Goal: Information Seeking & Learning: Learn about a topic

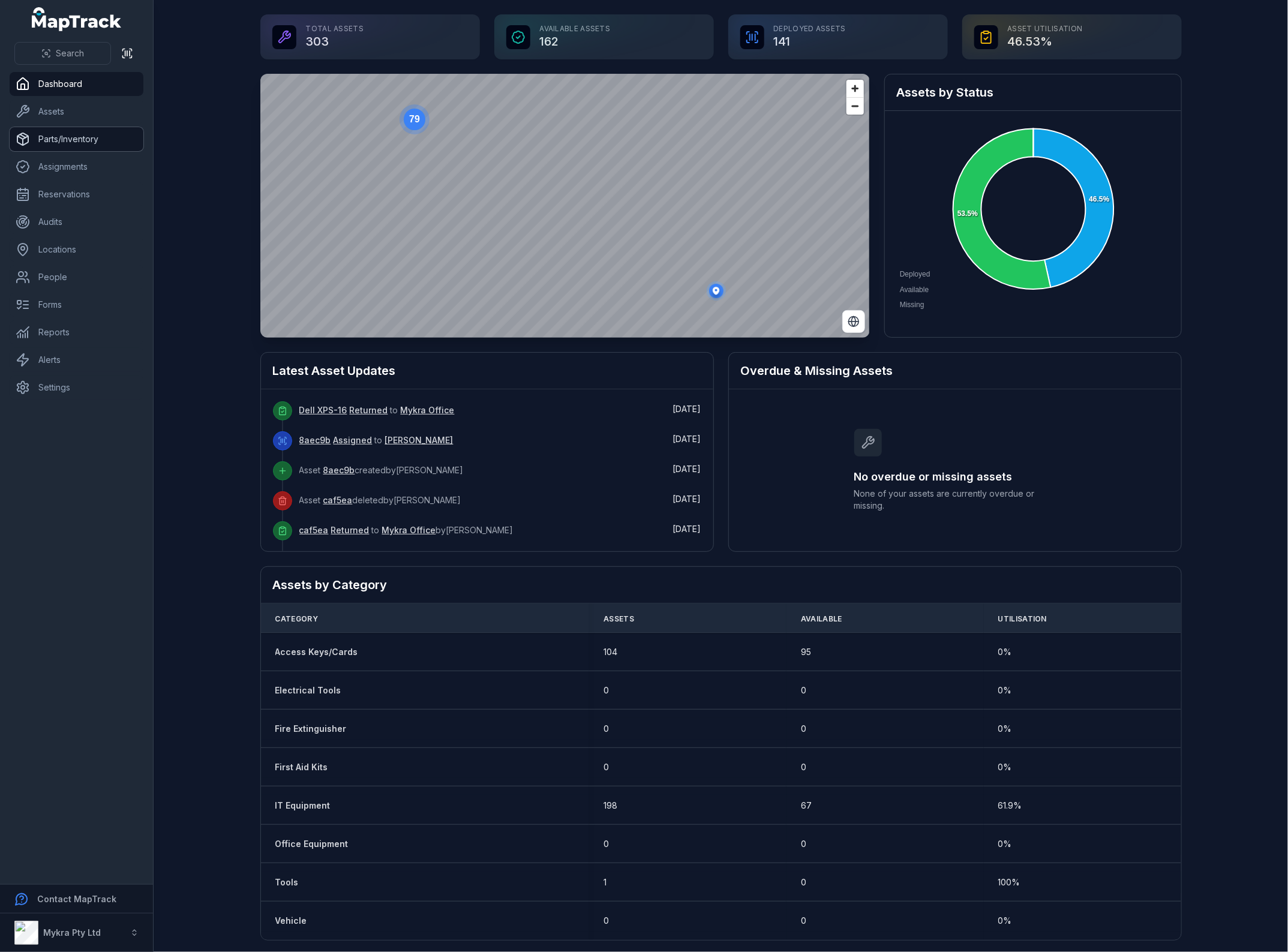
click at [93, 141] on link "Parts/Inventory" at bounding box center [76, 139] width 134 height 24
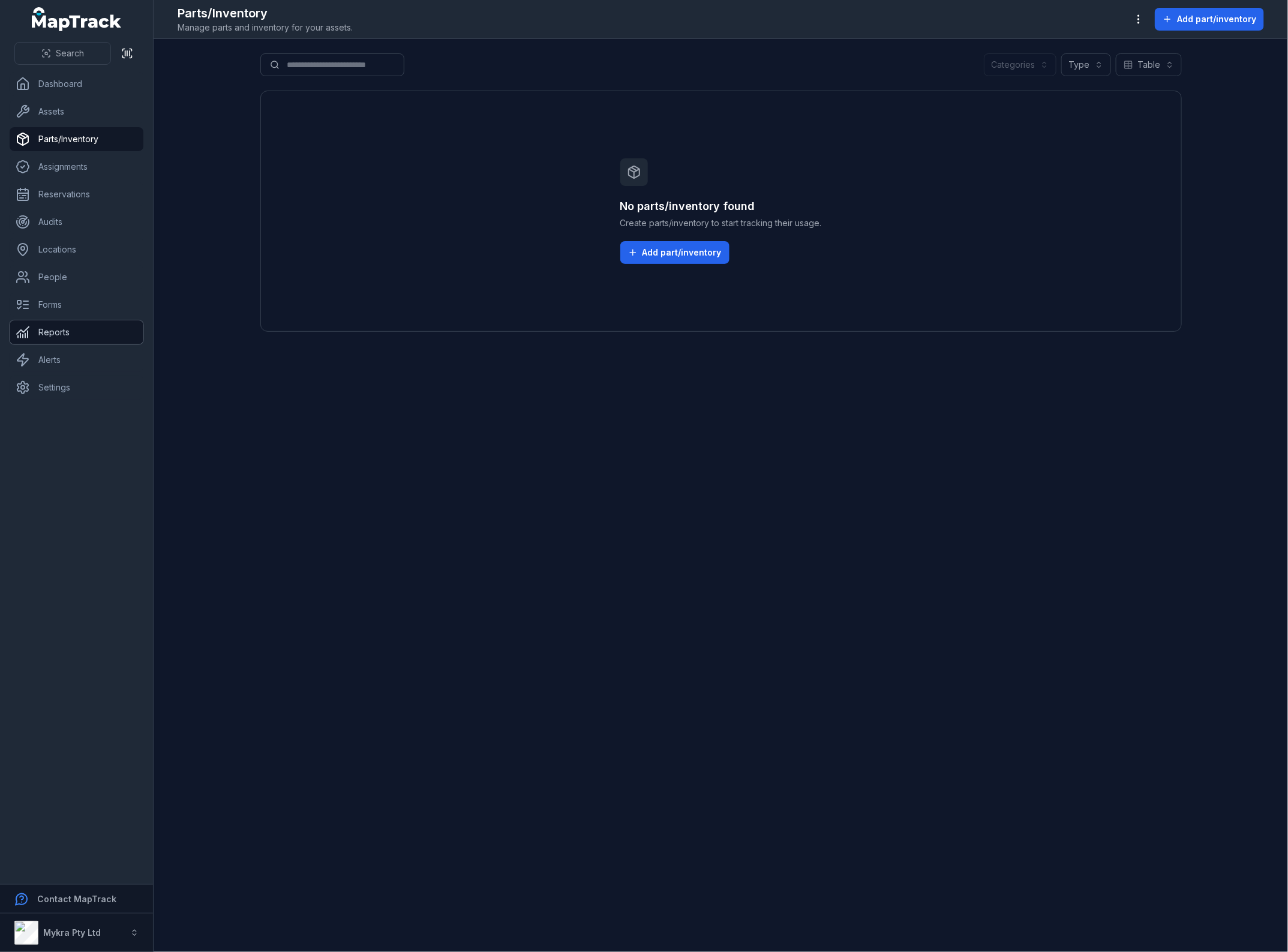
click at [61, 338] on link "Reports" at bounding box center [76, 332] width 134 height 24
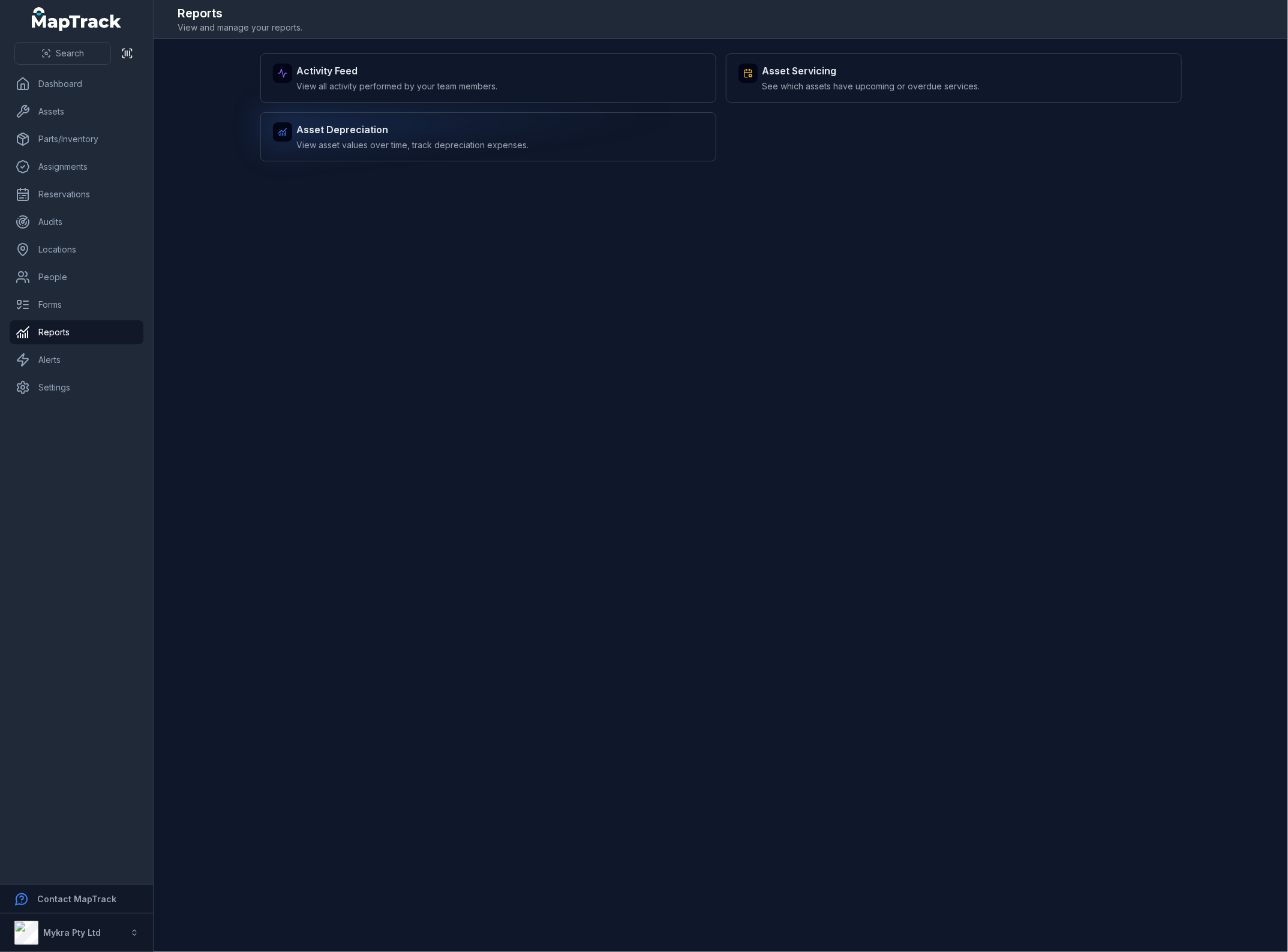
click at [370, 143] on span "View asset values over time, track depreciation expenses." at bounding box center [412, 145] width 232 height 12
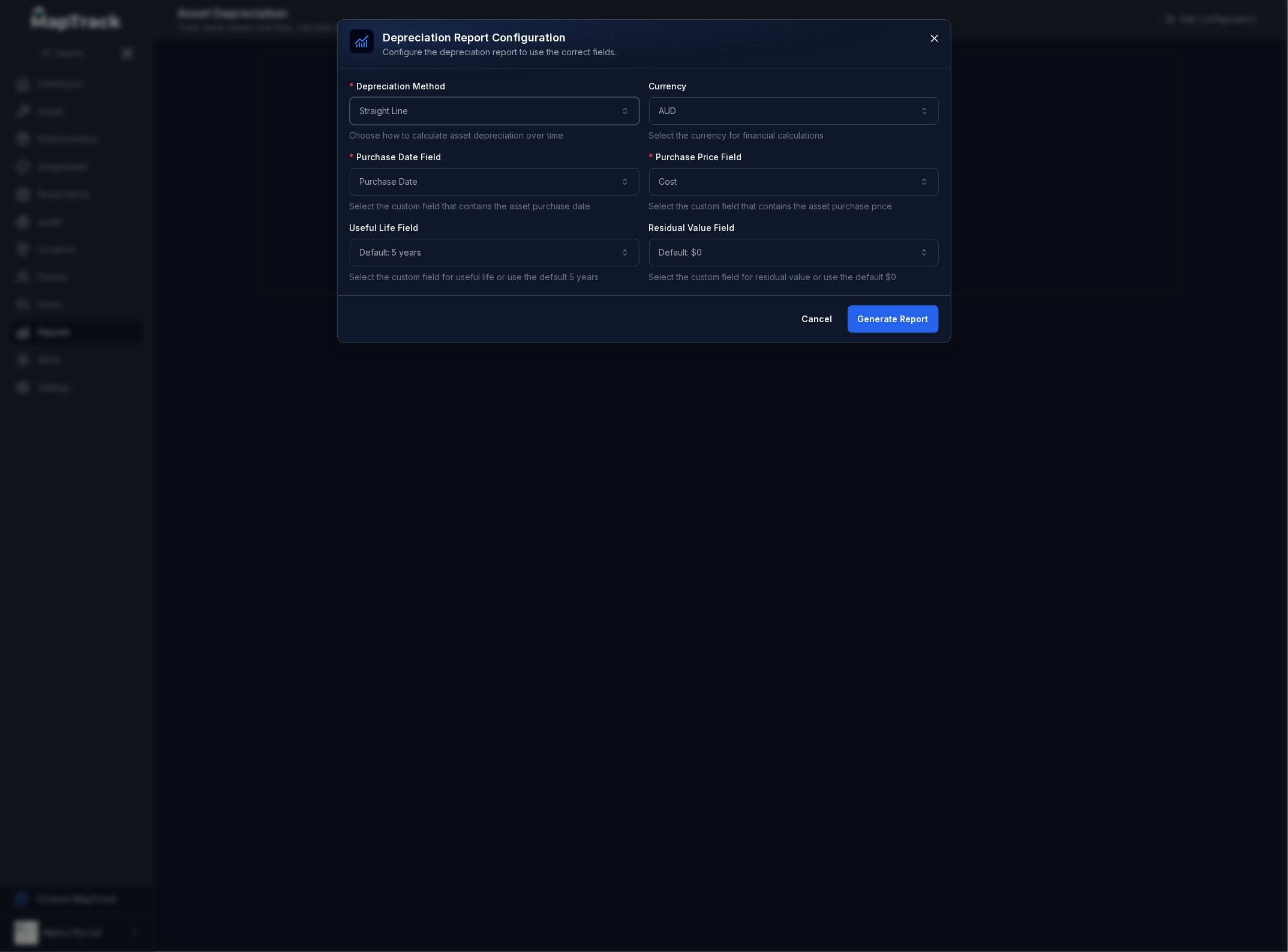
click at [433, 115] on button "**********" at bounding box center [495, 110] width 290 height 27
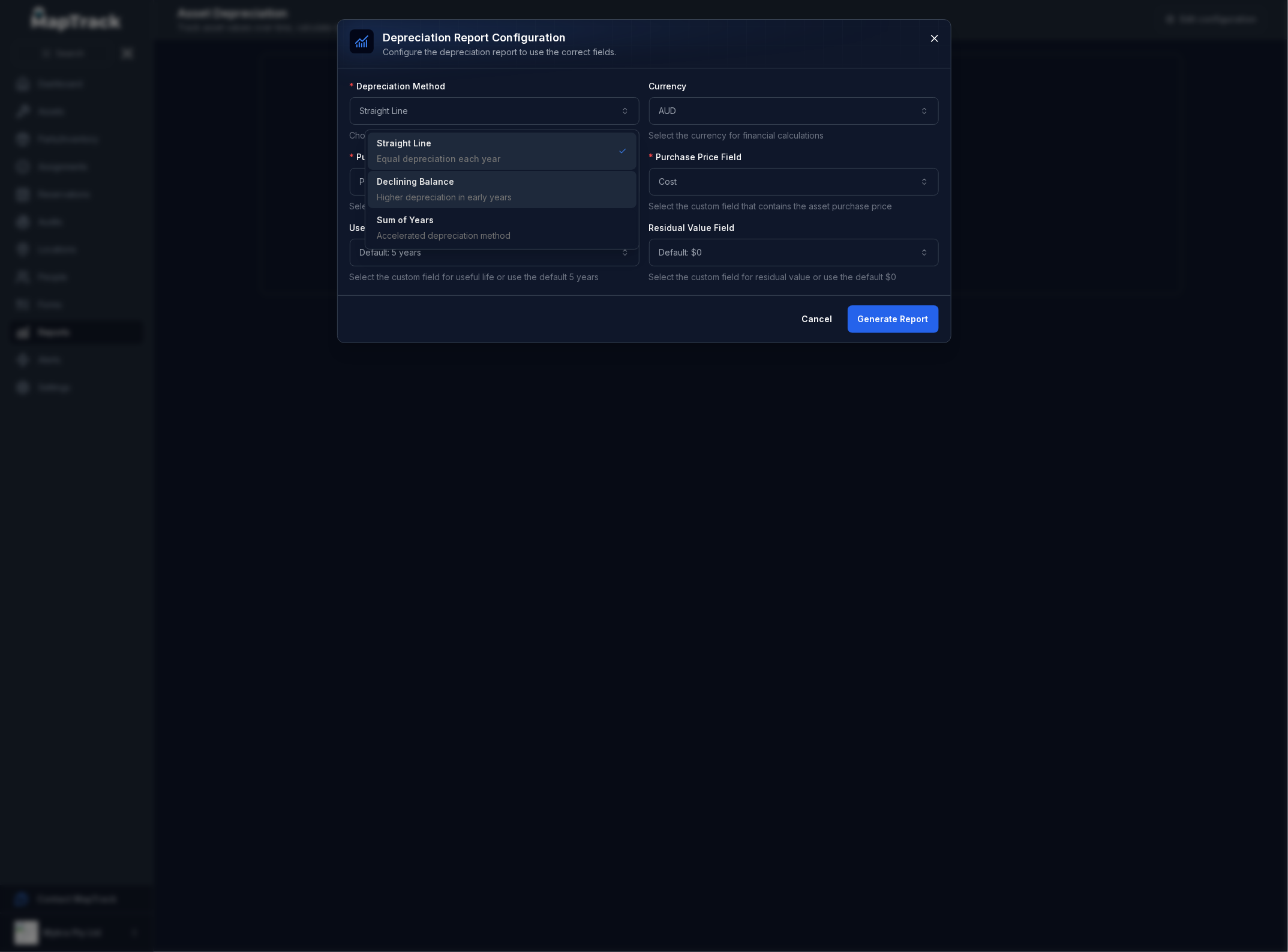
click at [459, 156] on div "Equal depreciation each year" at bounding box center [439, 159] width 123 height 12
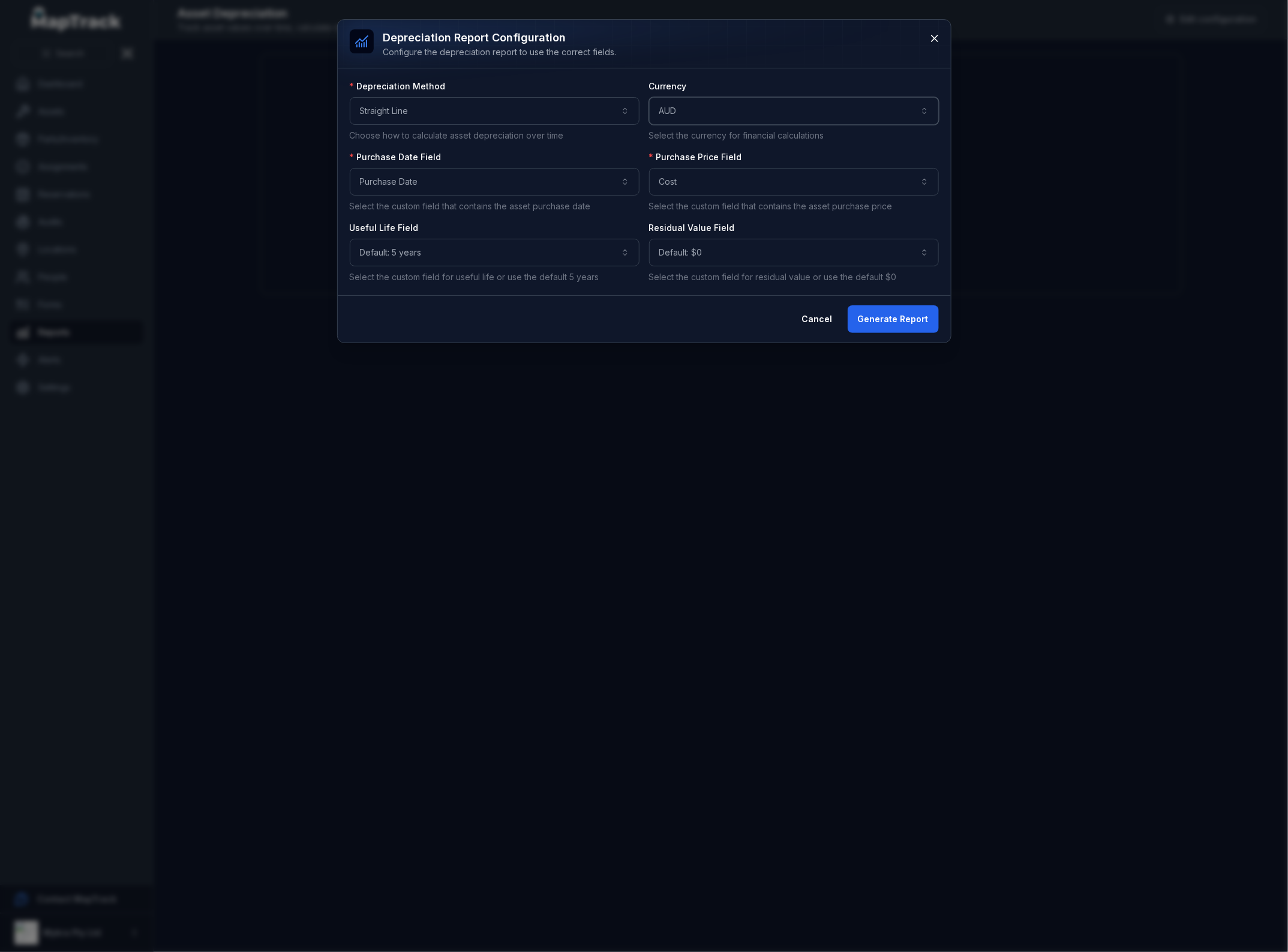
click at [861, 104] on button "AUD ***" at bounding box center [794, 110] width 290 height 27
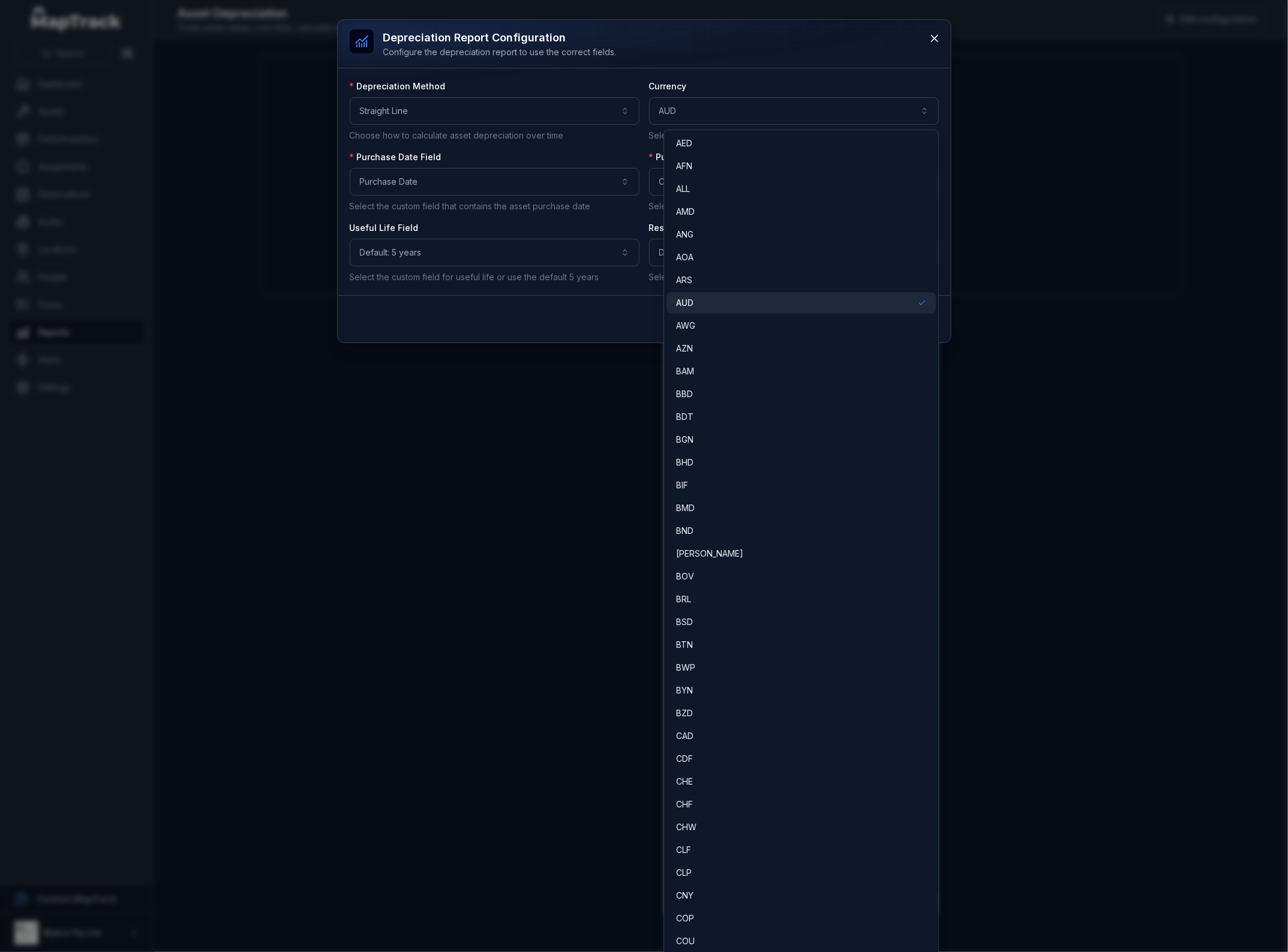
click at [492, 180] on div "**********" at bounding box center [644, 181] width 589 height 203
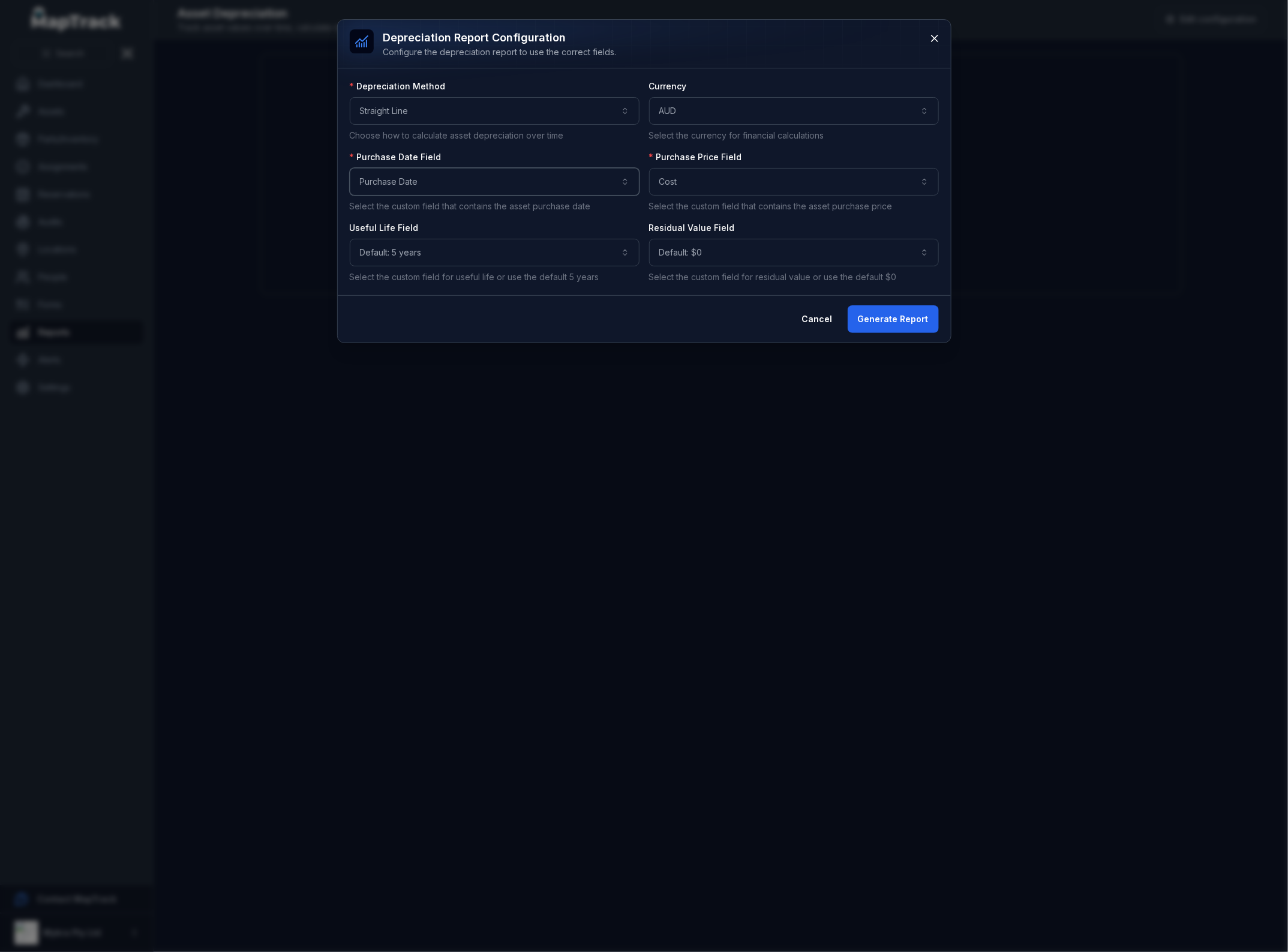
click at [429, 189] on button "**********" at bounding box center [495, 181] width 290 height 27
click at [887, 310] on div "**********" at bounding box center [644, 180] width 613 height 323
click at [889, 319] on button "Generate Report" at bounding box center [892, 318] width 91 height 27
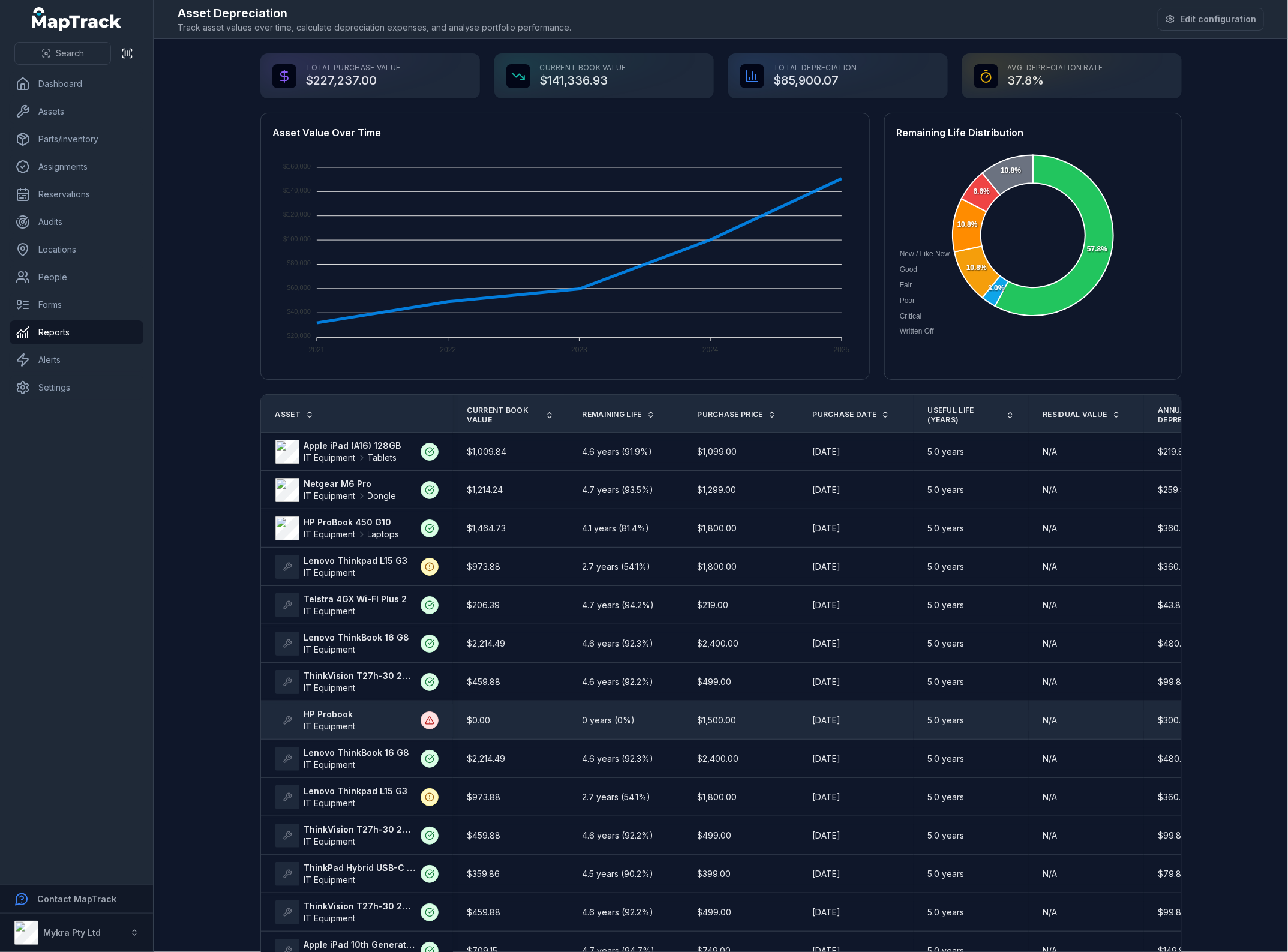
click at [499, 721] on div "$0.00" at bounding box center [511, 720] width 86 height 12
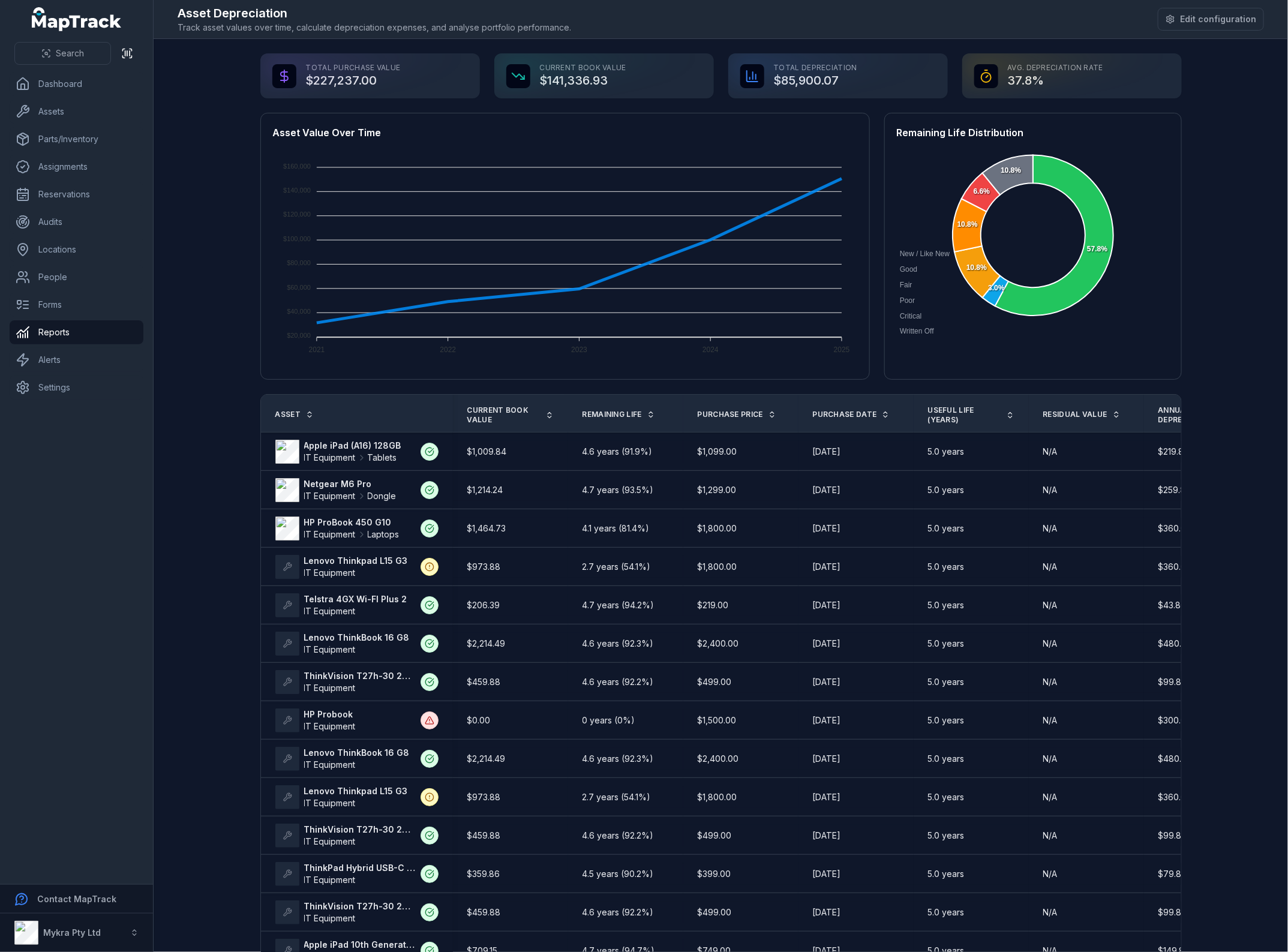
click at [1243, 183] on main "Total Purchase Value $227,237.00 Current Book Value $141,336.93 Total Depreciat…" at bounding box center [720, 496] width 1135 height 913
click at [66, 157] on link "Assignments" at bounding box center [76, 166] width 134 height 24
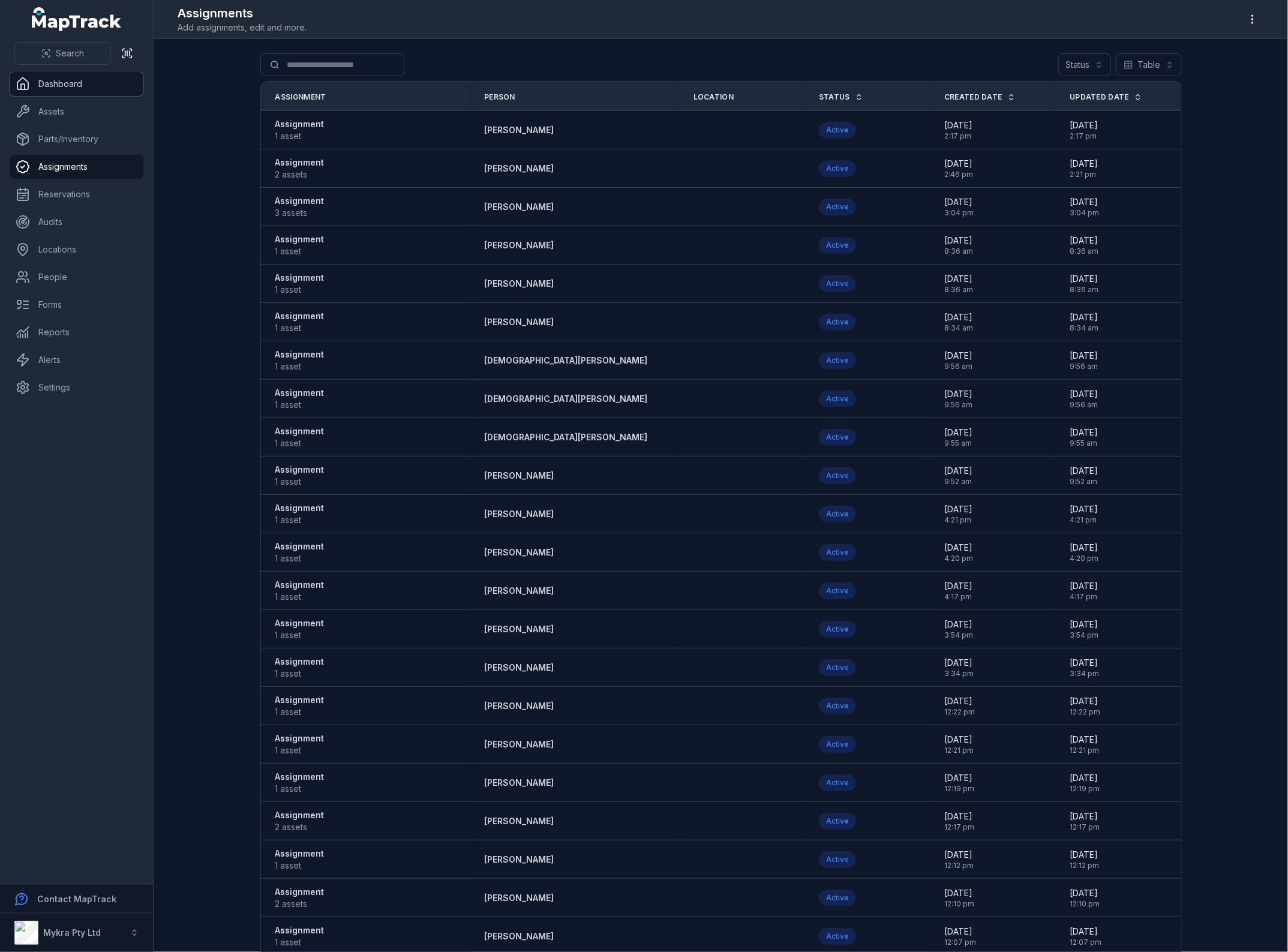
click at [67, 81] on link "Dashboard" at bounding box center [76, 84] width 134 height 24
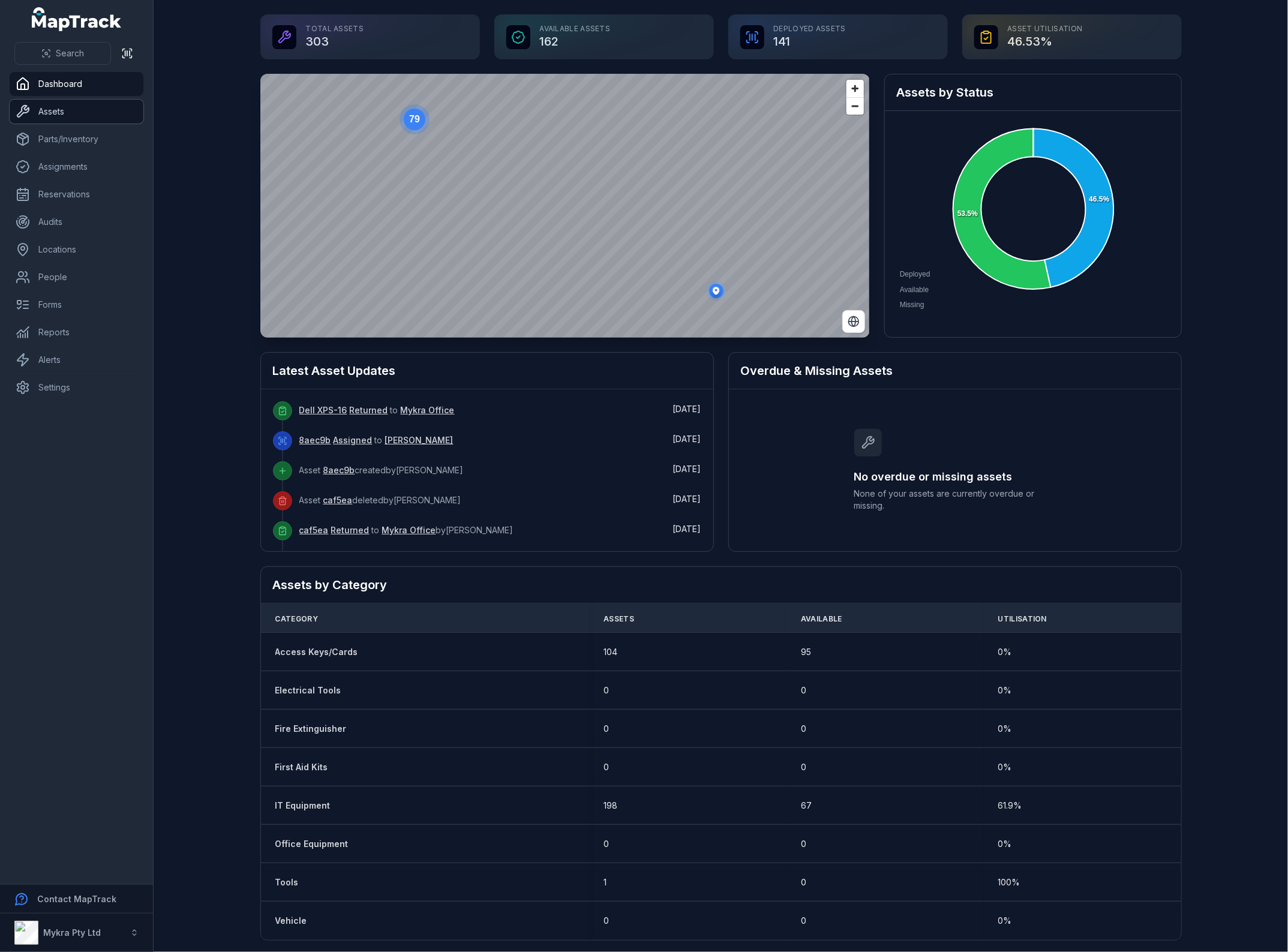
click at [80, 114] on link "Assets" at bounding box center [76, 111] width 134 height 24
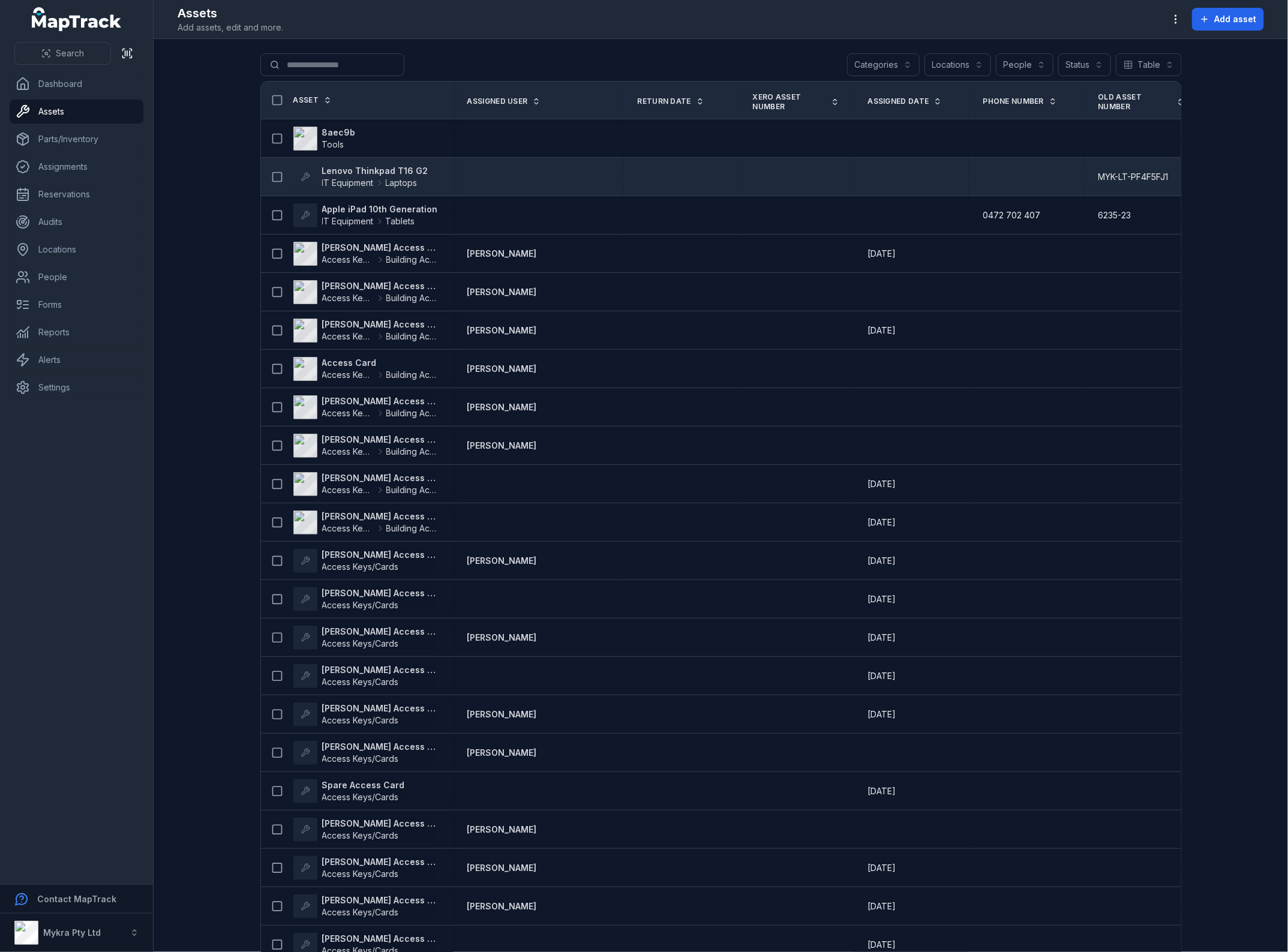
click at [383, 171] on strong "Lenovo Thinkpad T16 G2" at bounding box center [374, 170] width 106 height 12
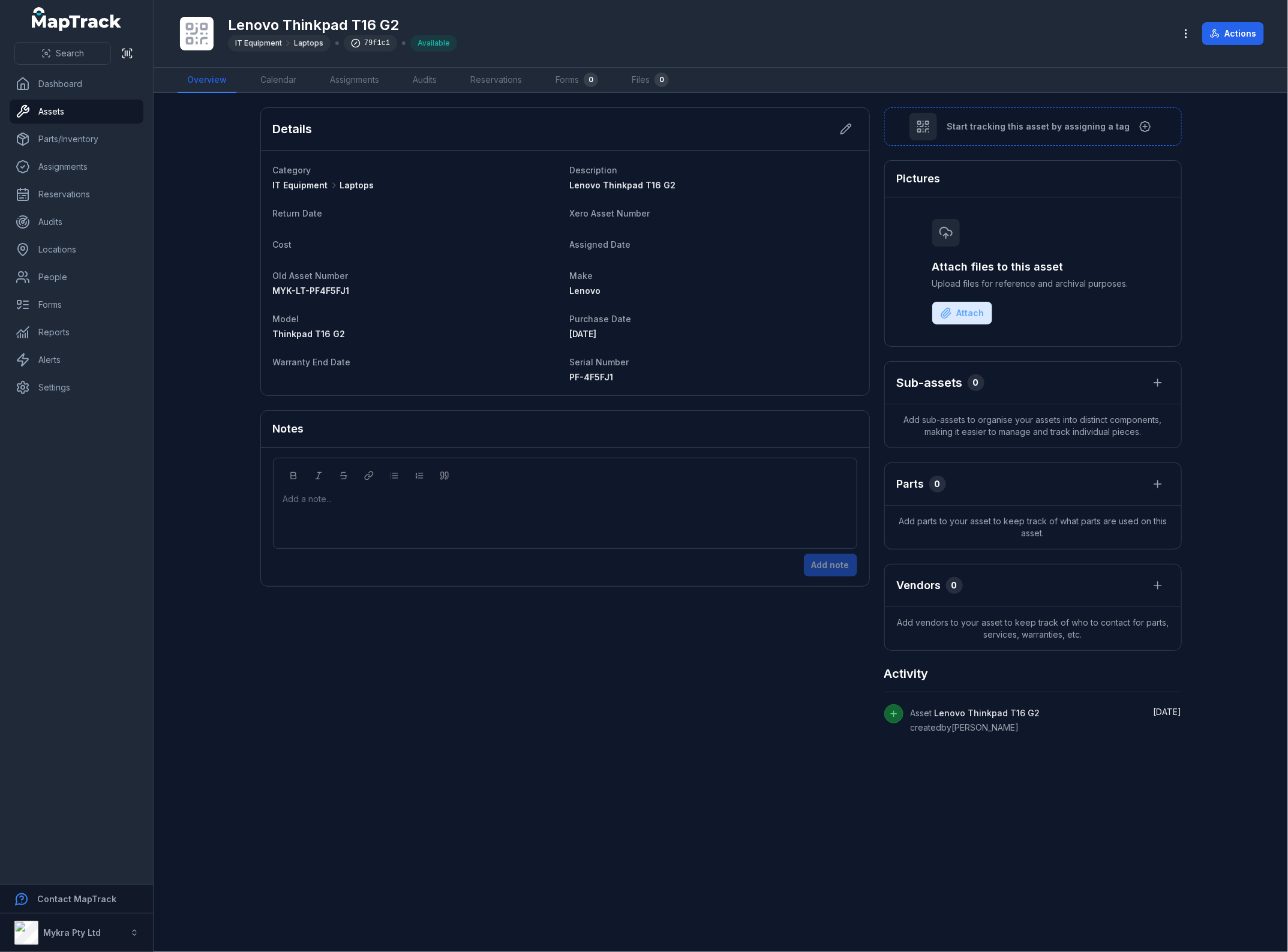
click at [426, 39] on div "Available" at bounding box center [434, 43] width 47 height 17
click at [451, 46] on div "Lenovo Thinkpad T16 G2 IT Equipment Laptops 79f1c1 Available" at bounding box center [671, 33] width 987 height 38
click at [411, 46] on div "Available" at bounding box center [434, 43] width 47 height 17
drag, startPoint x: 427, startPoint y: 45, endPoint x: 442, endPoint y: 46, distance: 15.0
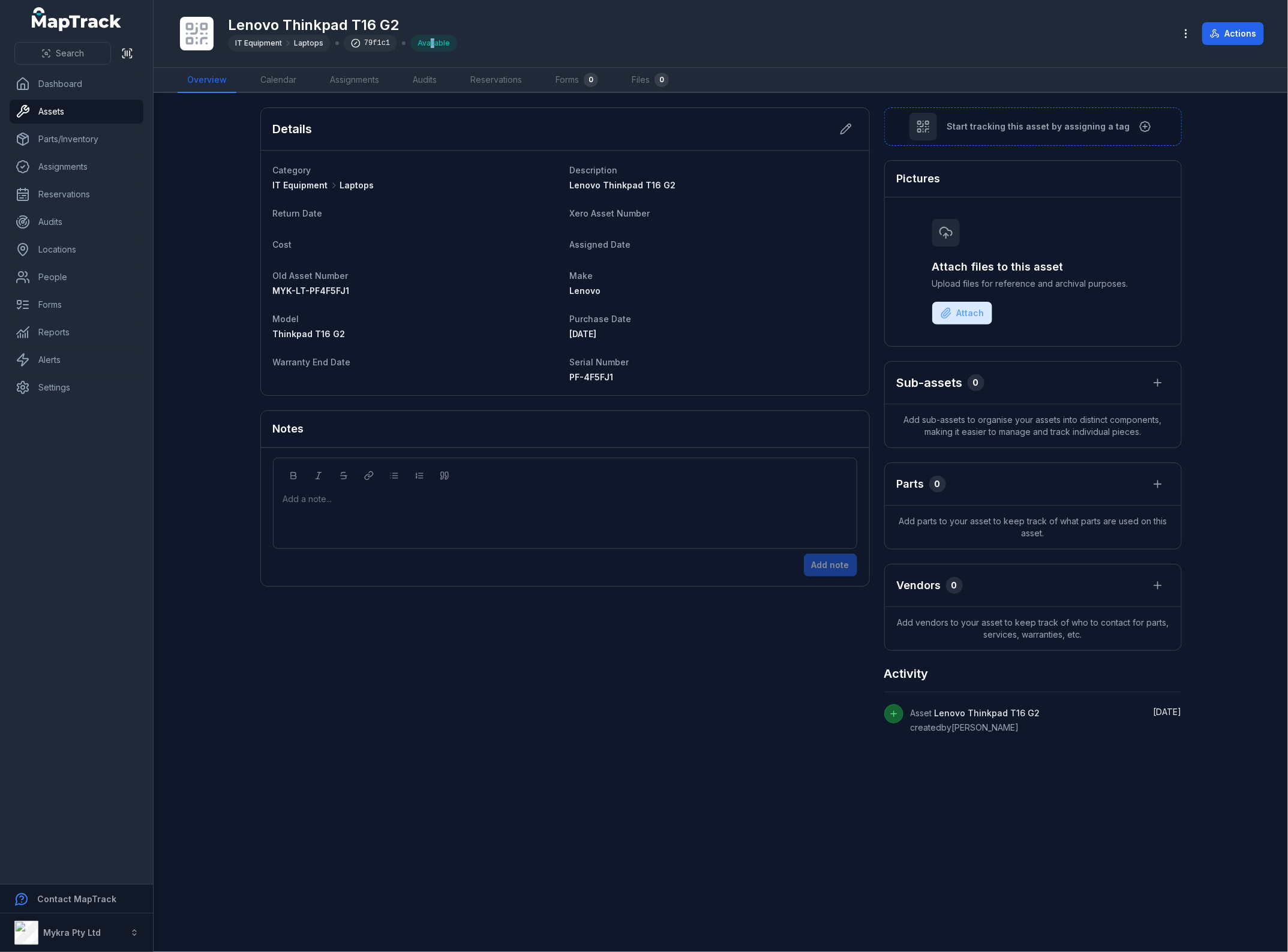
click at [435, 46] on div "Available" at bounding box center [434, 43] width 47 height 17
click at [442, 42] on div "Available" at bounding box center [434, 43] width 47 height 17
click at [484, 49] on div "Lenovo Thinkpad T16 G2 IT Equipment Laptops 79f1c1 Available" at bounding box center [671, 33] width 987 height 38
click at [51, 84] on link "Dashboard" at bounding box center [76, 84] width 134 height 24
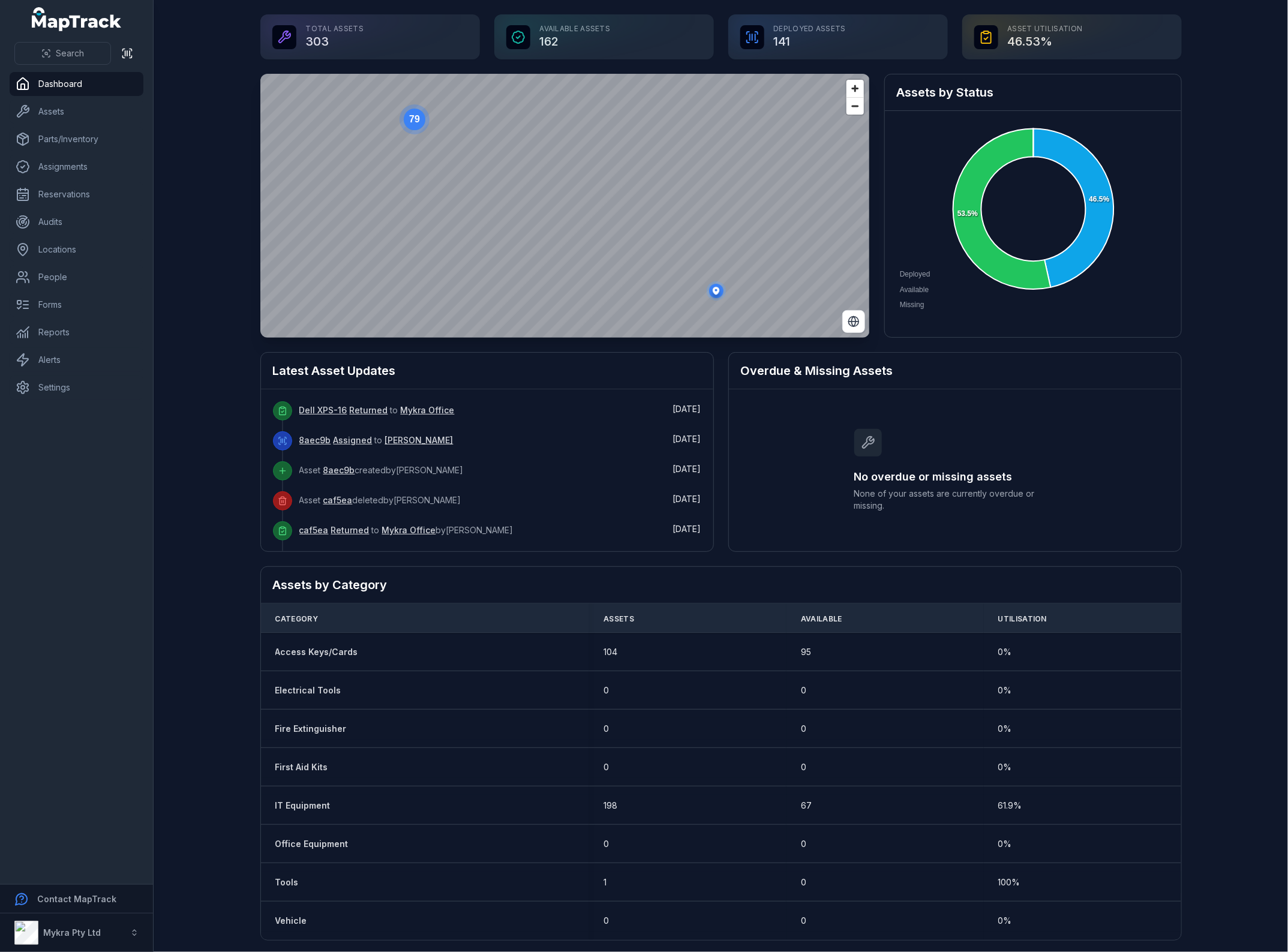
drag, startPoint x: 423, startPoint y: 50, endPoint x: 277, endPoint y: 22, distance: 148.7
click at [277, 22] on div "Total Assets 303" at bounding box center [369, 36] width 220 height 45
drag, startPoint x: 303, startPoint y: 29, endPoint x: 369, endPoint y: 35, distance: 66.3
click at [369, 35] on div "Total Assets 303" at bounding box center [369, 36] width 220 height 45
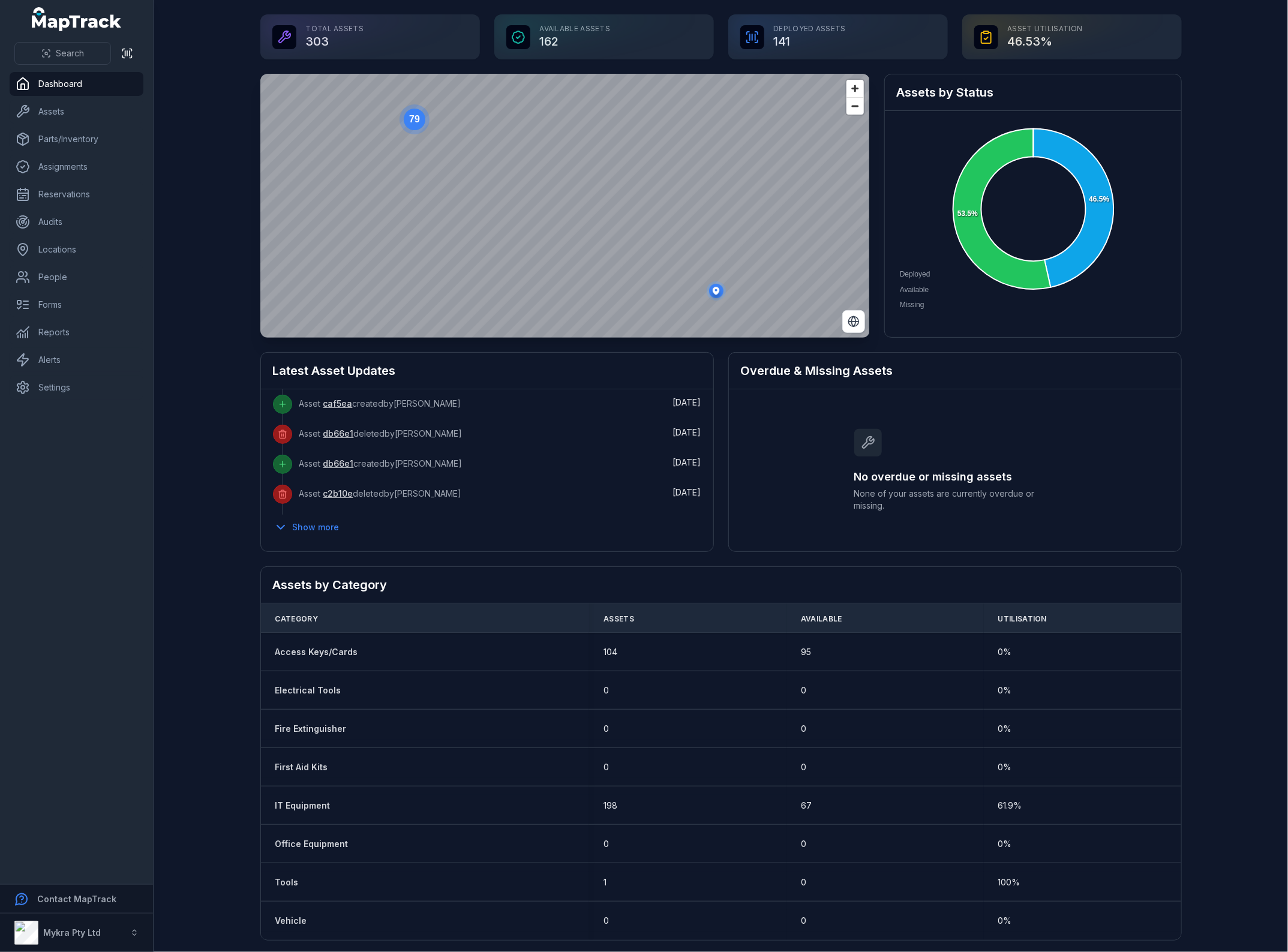
scroll to position [2, 0]
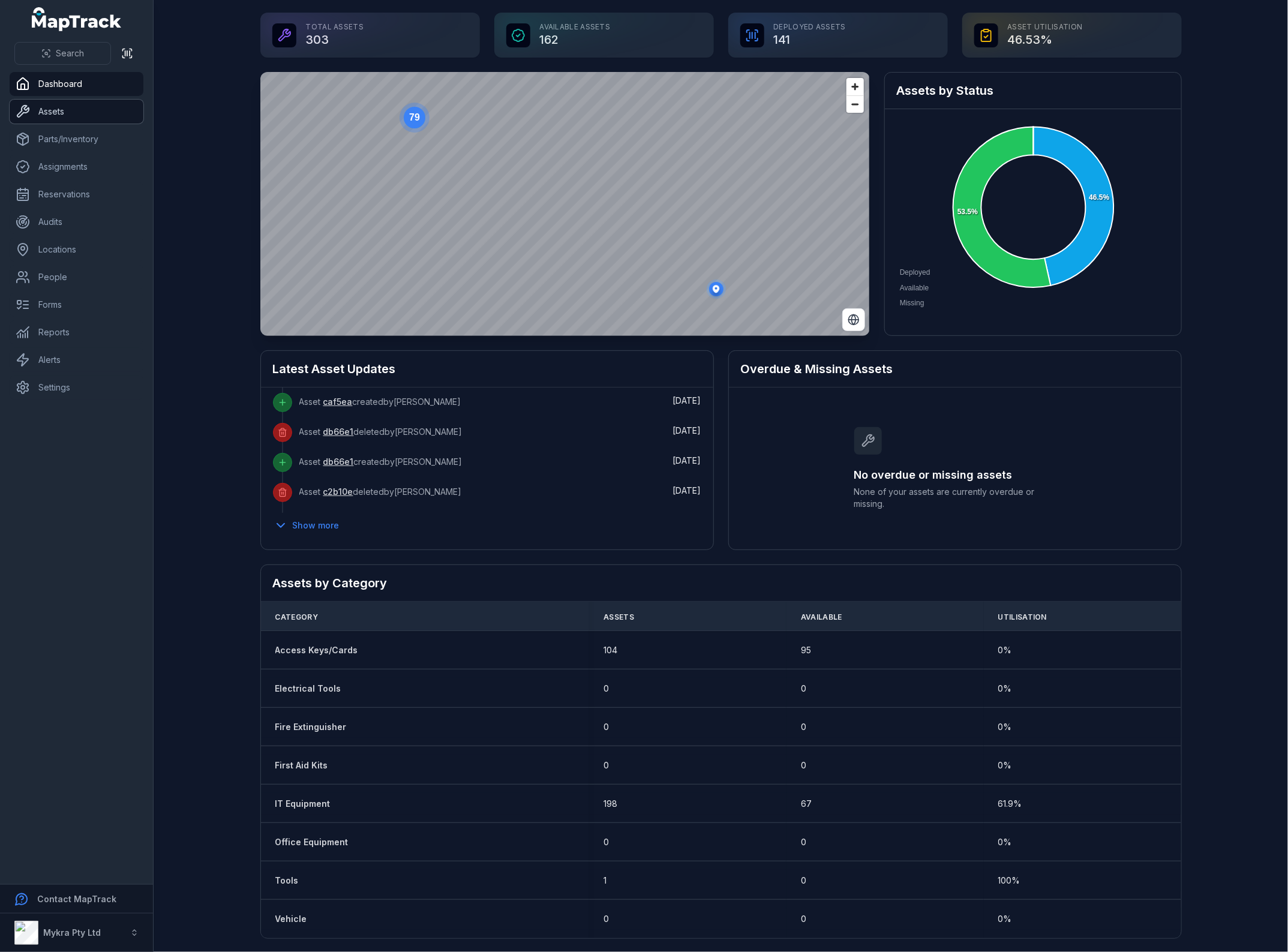
click at [77, 114] on link "Assets" at bounding box center [76, 111] width 134 height 24
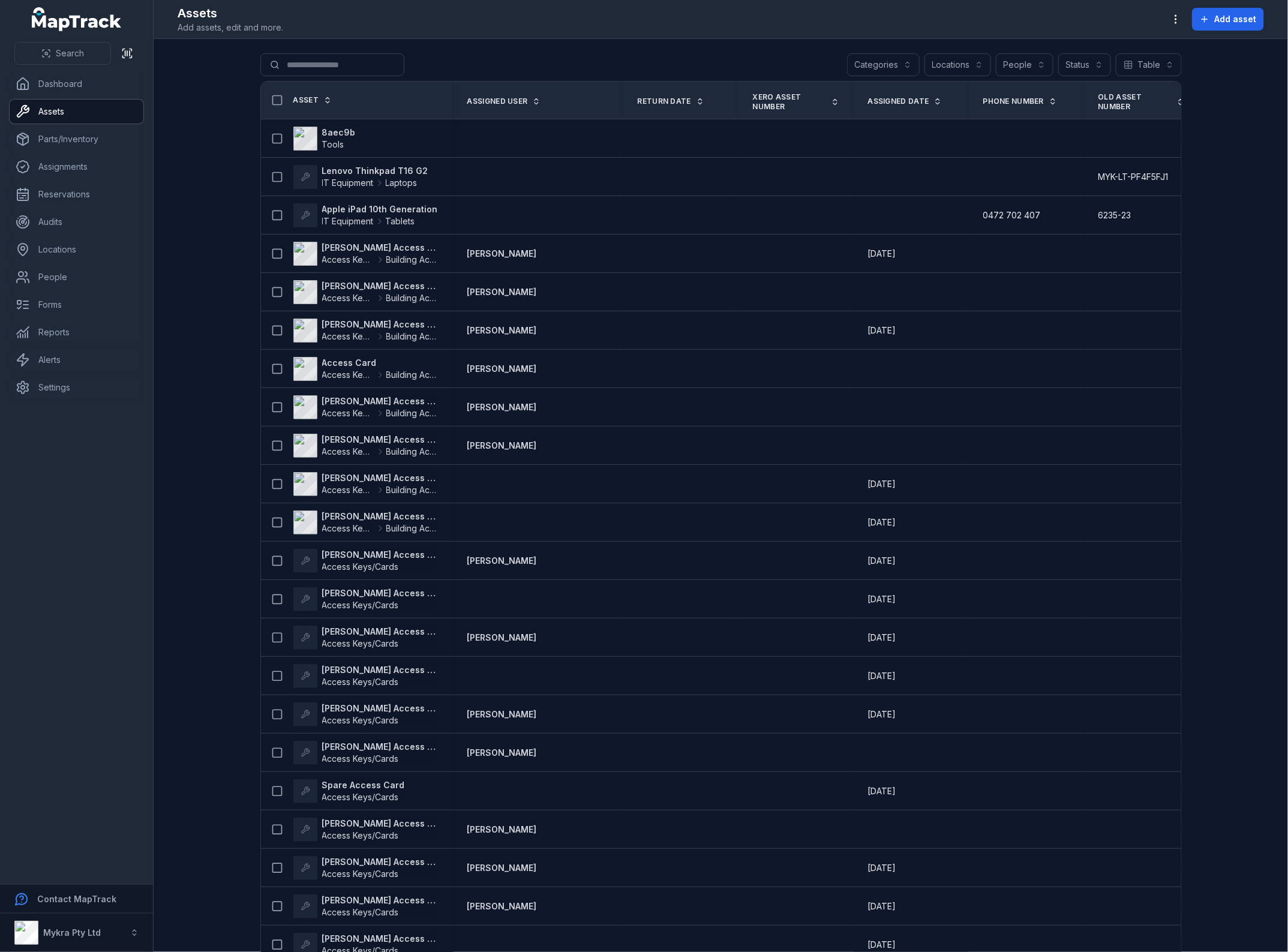
click at [891, 61] on button "Categories" at bounding box center [883, 65] width 73 height 22
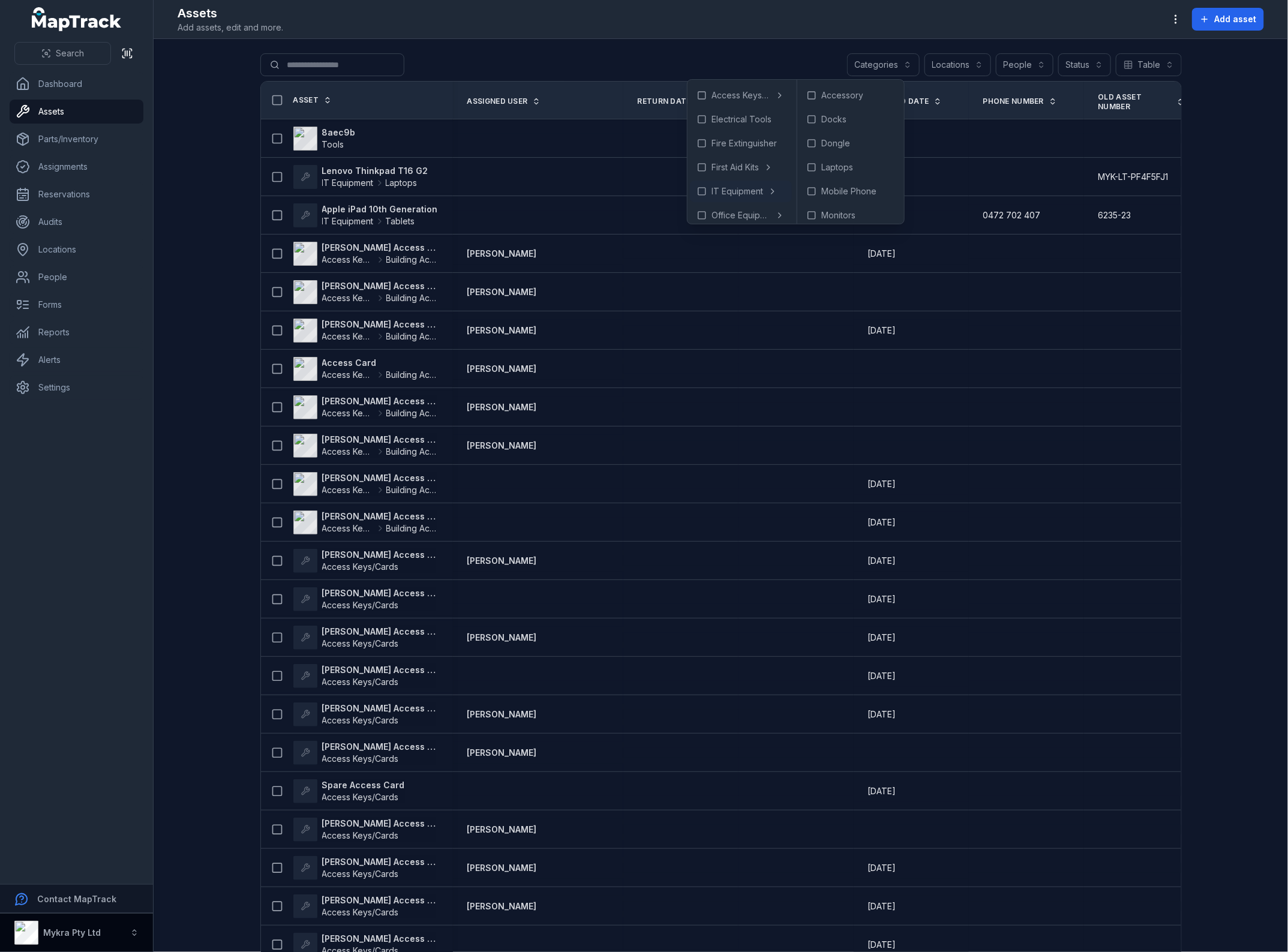
click at [137, 929] on icon "button" at bounding box center [134, 932] width 8 height 8
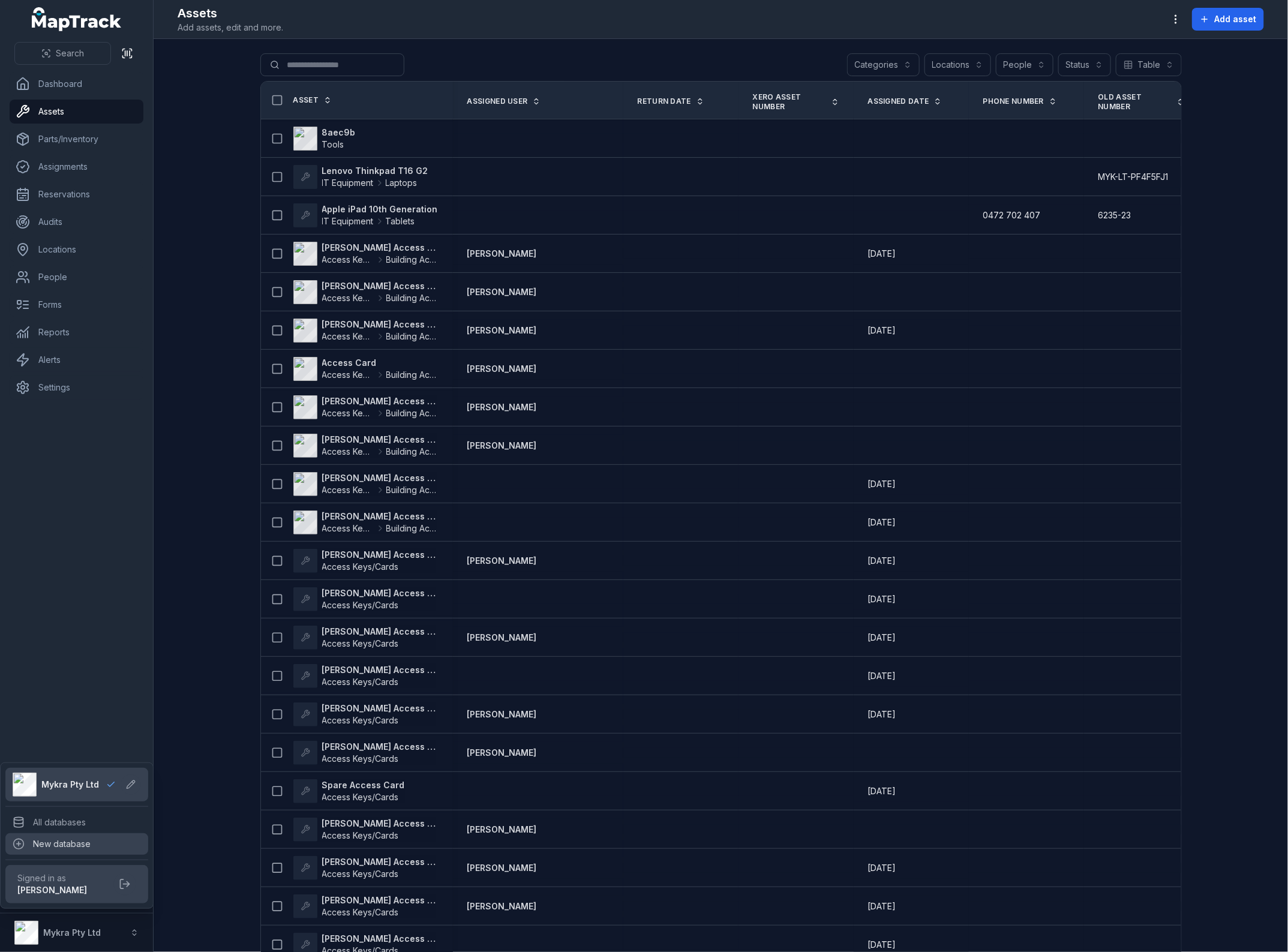
click at [907, 67] on div "Search Dashboard Assets Parts/Inventory Assignments Reservations Audits Locatio…" at bounding box center [644, 476] width 1288 height 952
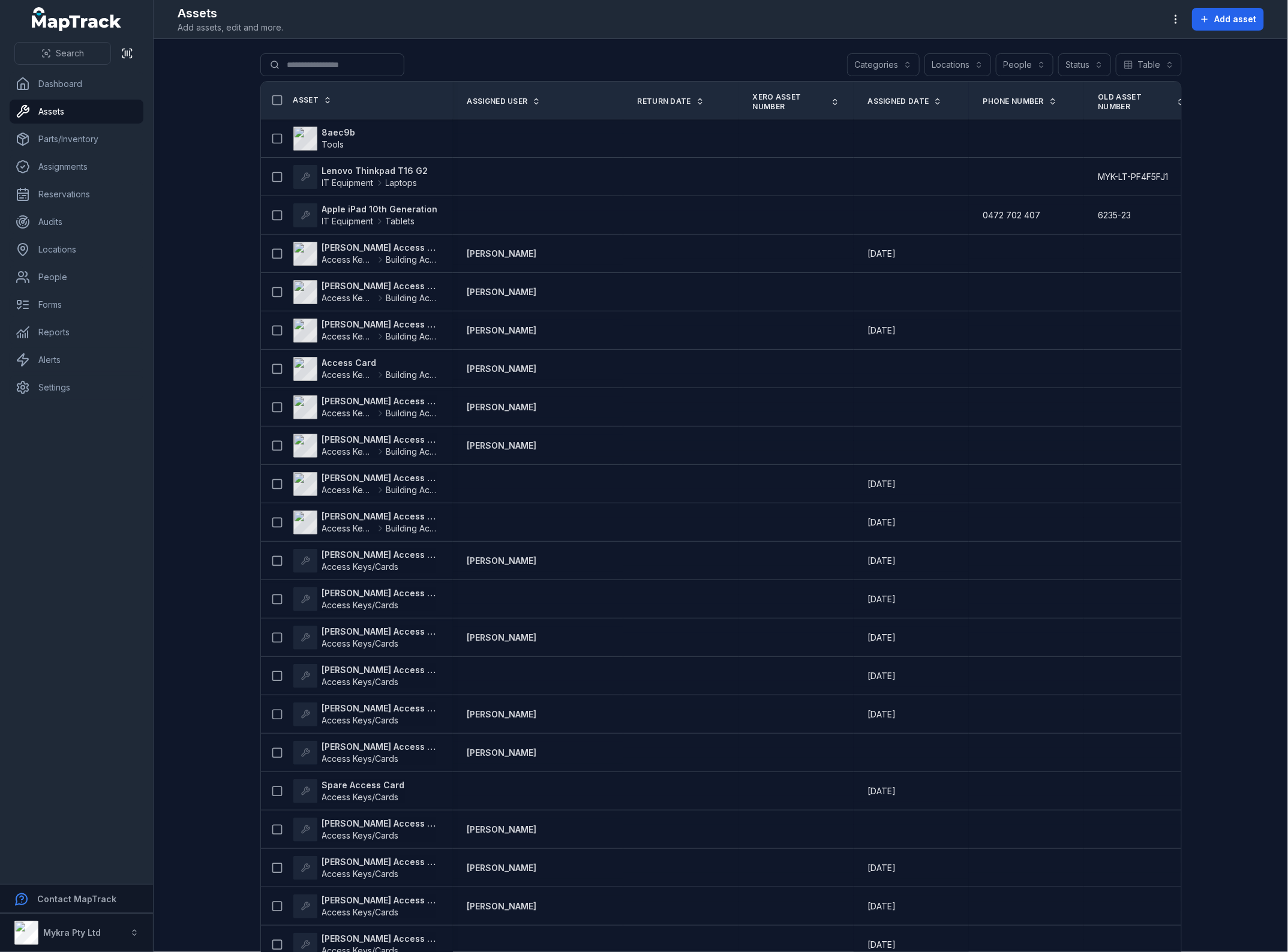
click at [907, 67] on button "Categories" at bounding box center [883, 65] width 73 height 22
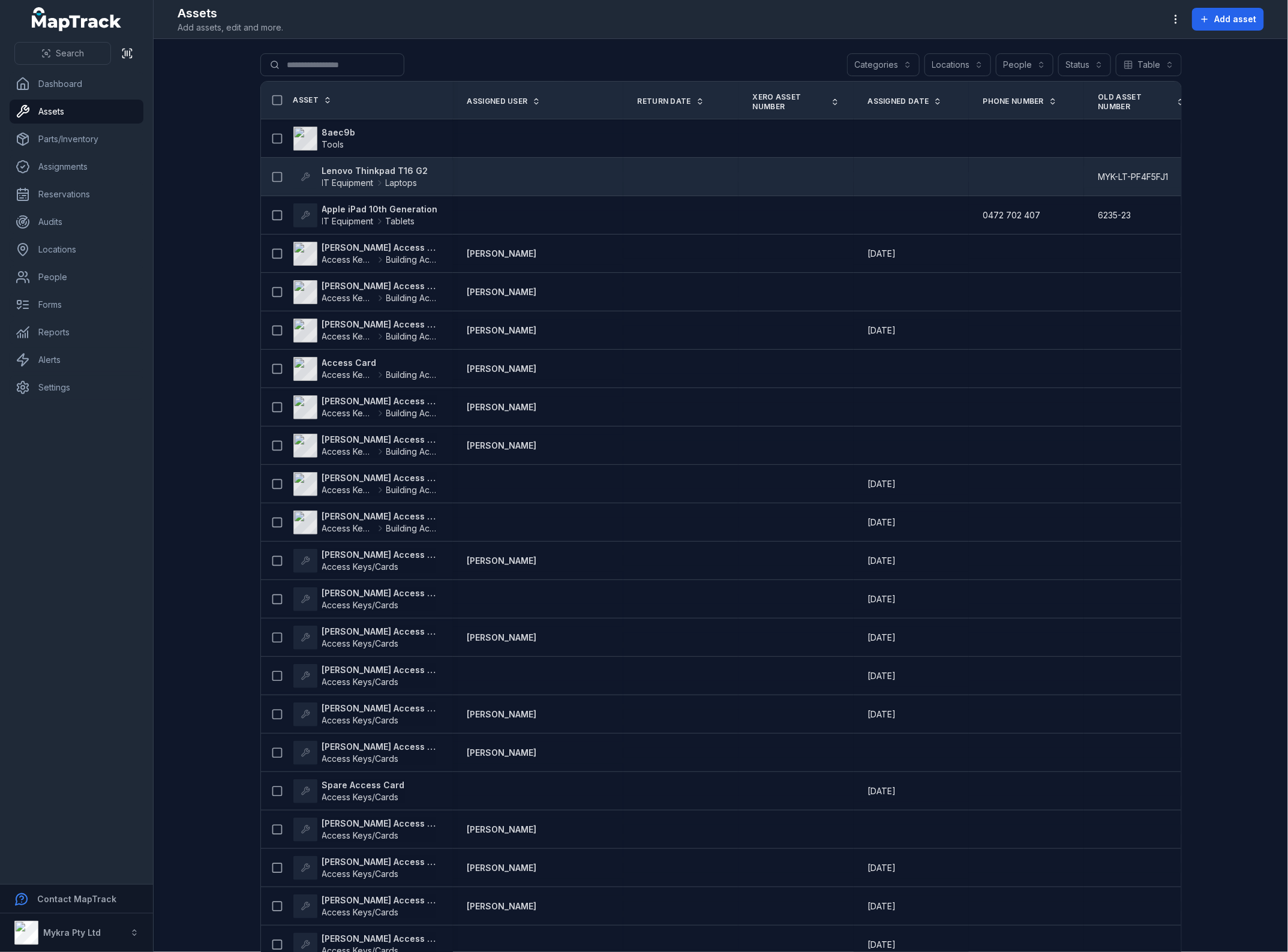
click at [373, 168] on strong "Lenovo Thinkpad T16 G2" at bounding box center [374, 170] width 106 height 12
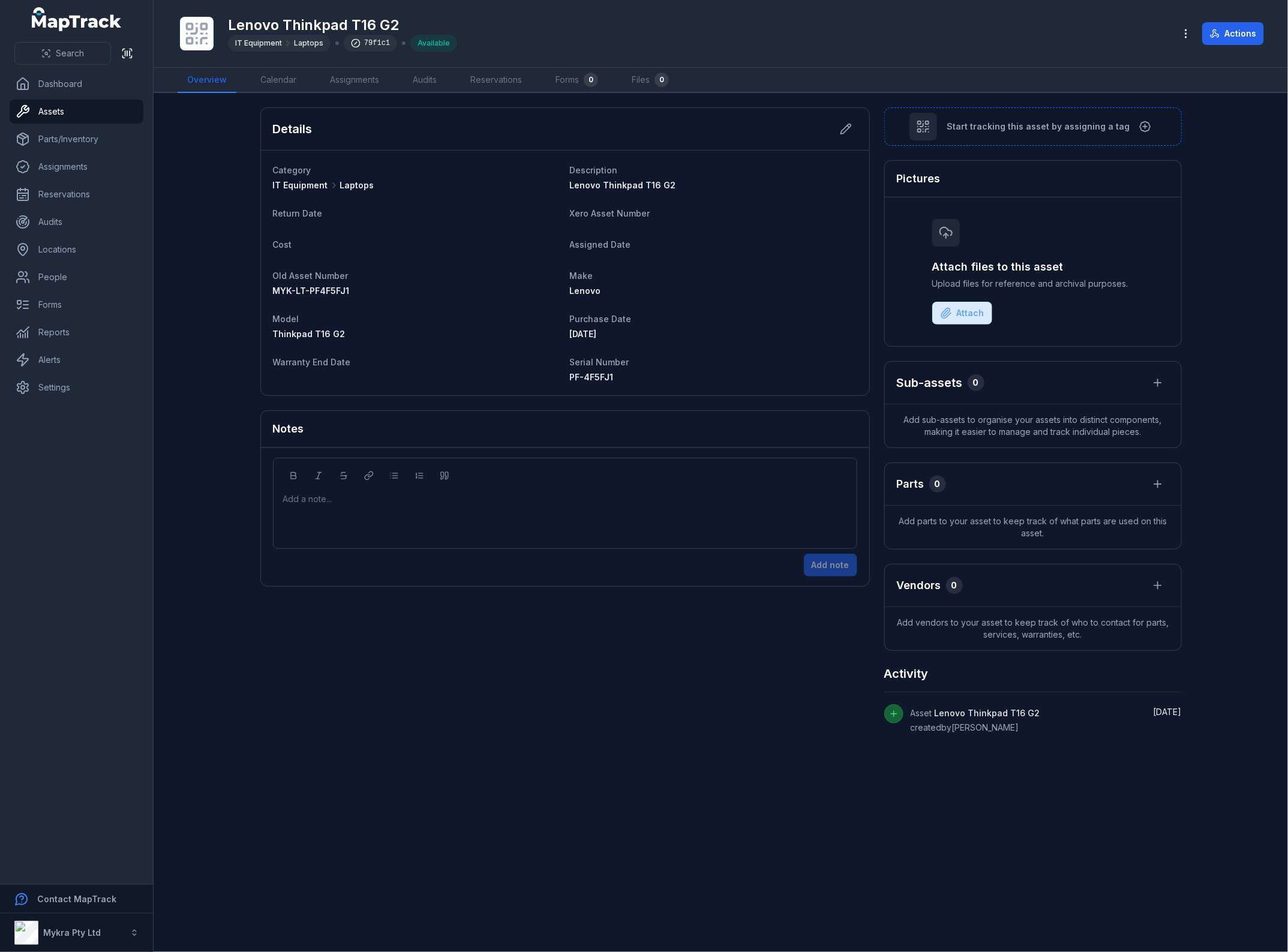
click at [274, 247] on span "Cost" at bounding box center [282, 244] width 20 height 10
drag, startPoint x: 274, startPoint y: 247, endPoint x: 426, endPoint y: 260, distance: 152.6
click at [426, 260] on dl "Category IT Equipment Laptops Description Lenovo Thinkpad T16 G2 Return Date Xe…" at bounding box center [565, 273] width 585 height 221
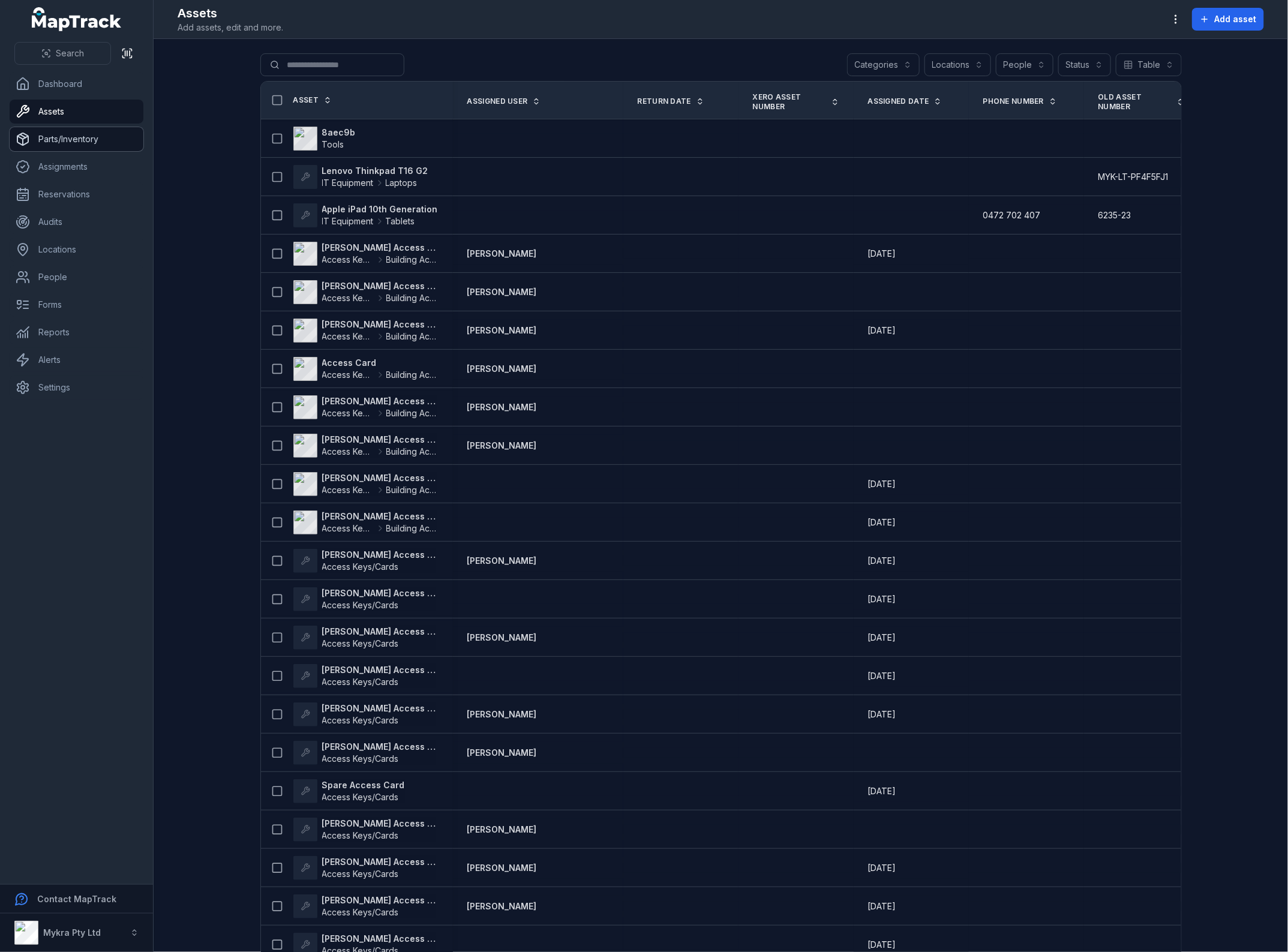
click at [52, 139] on link "Parts/Inventory" at bounding box center [76, 139] width 134 height 24
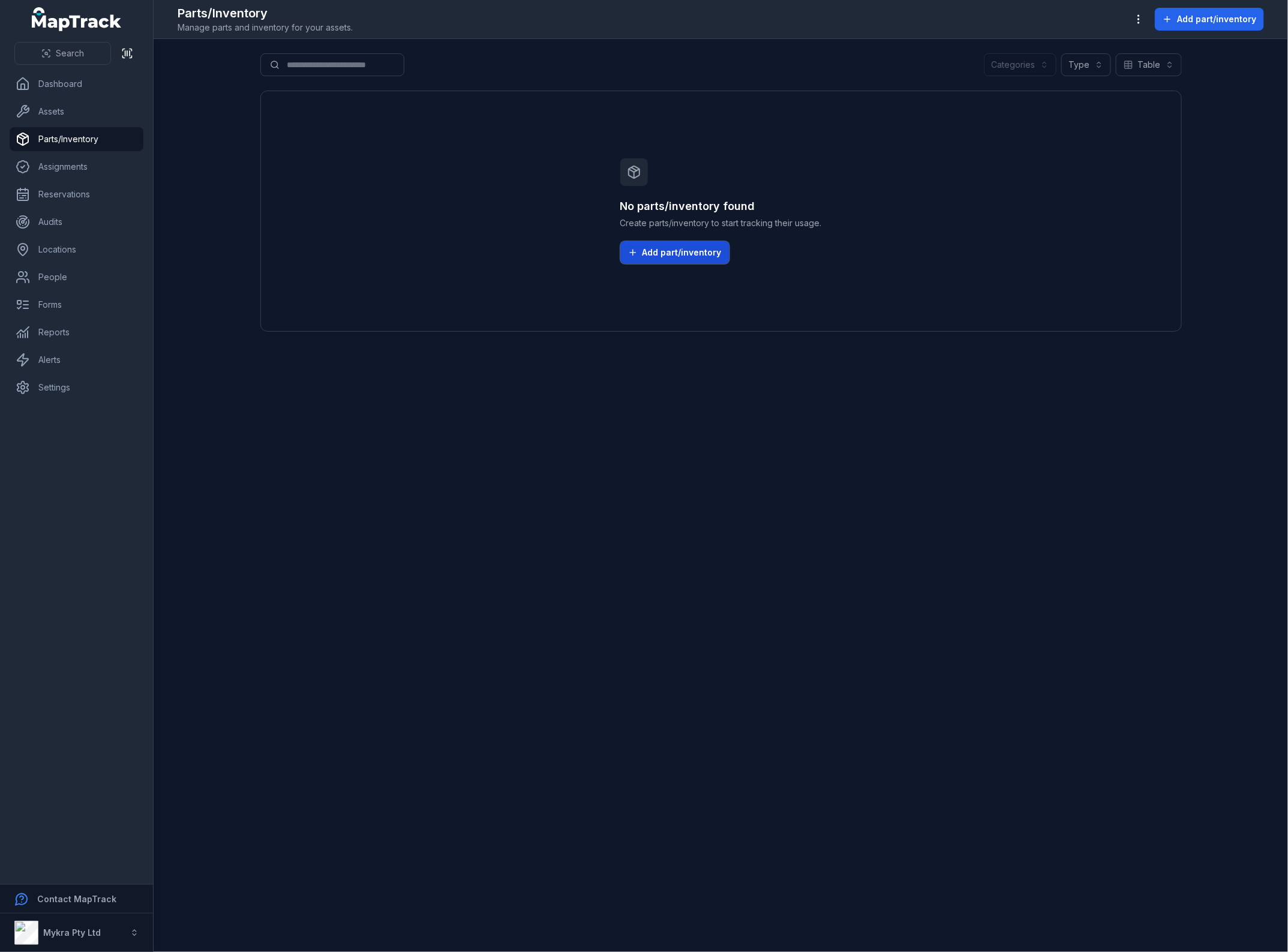
click at [674, 264] on button "Add part/inventory" at bounding box center [674, 252] width 109 height 22
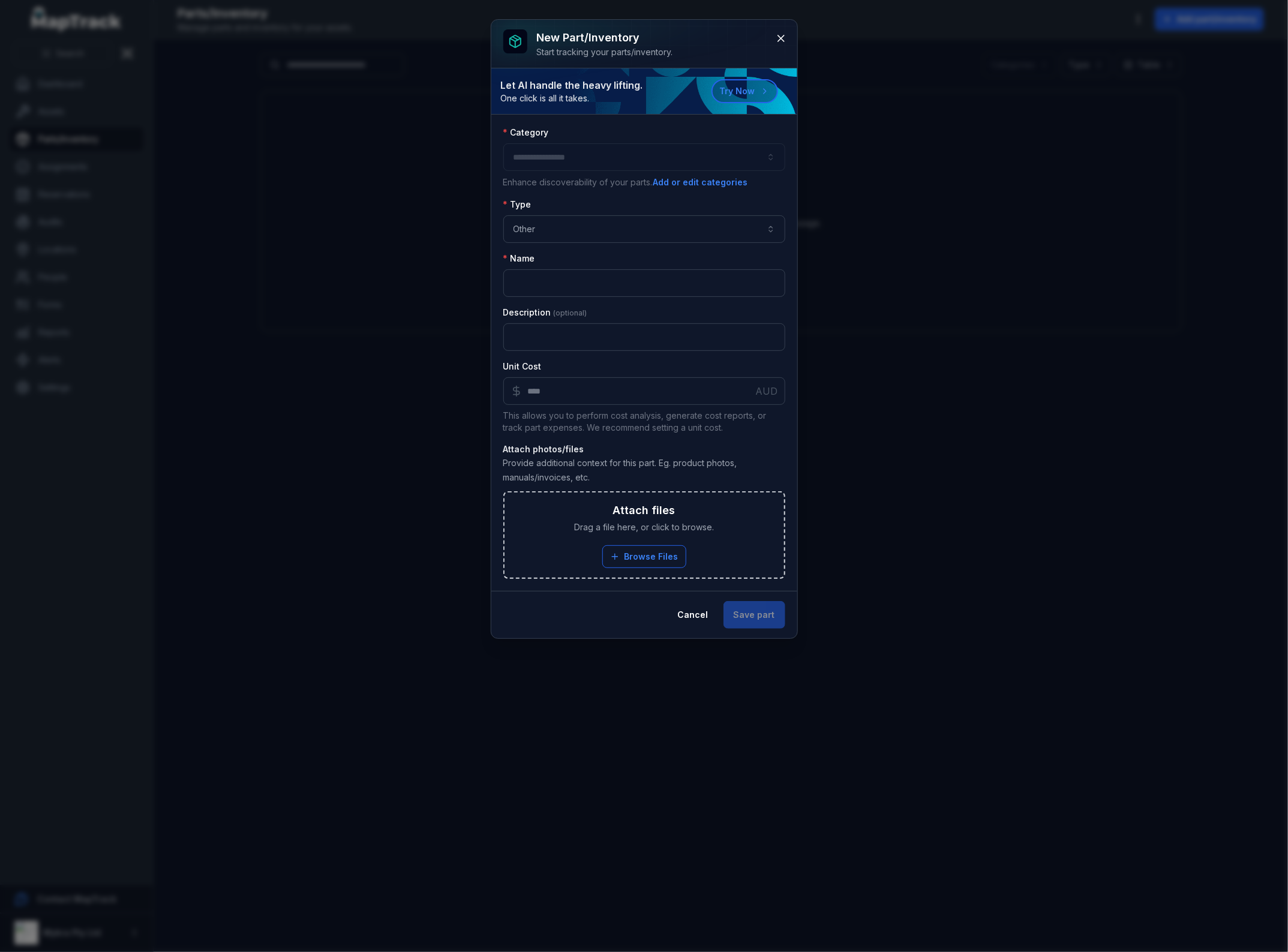
click at [655, 159] on div at bounding box center [644, 156] width 282 height 27
click at [780, 158] on div at bounding box center [644, 156] width 282 height 27
click at [736, 154] on div at bounding box center [644, 156] width 282 height 27
drag, startPoint x: 676, startPoint y: 160, endPoint x: 538, endPoint y: 165, distance: 138.1
click at [601, 165] on div at bounding box center [644, 156] width 282 height 27
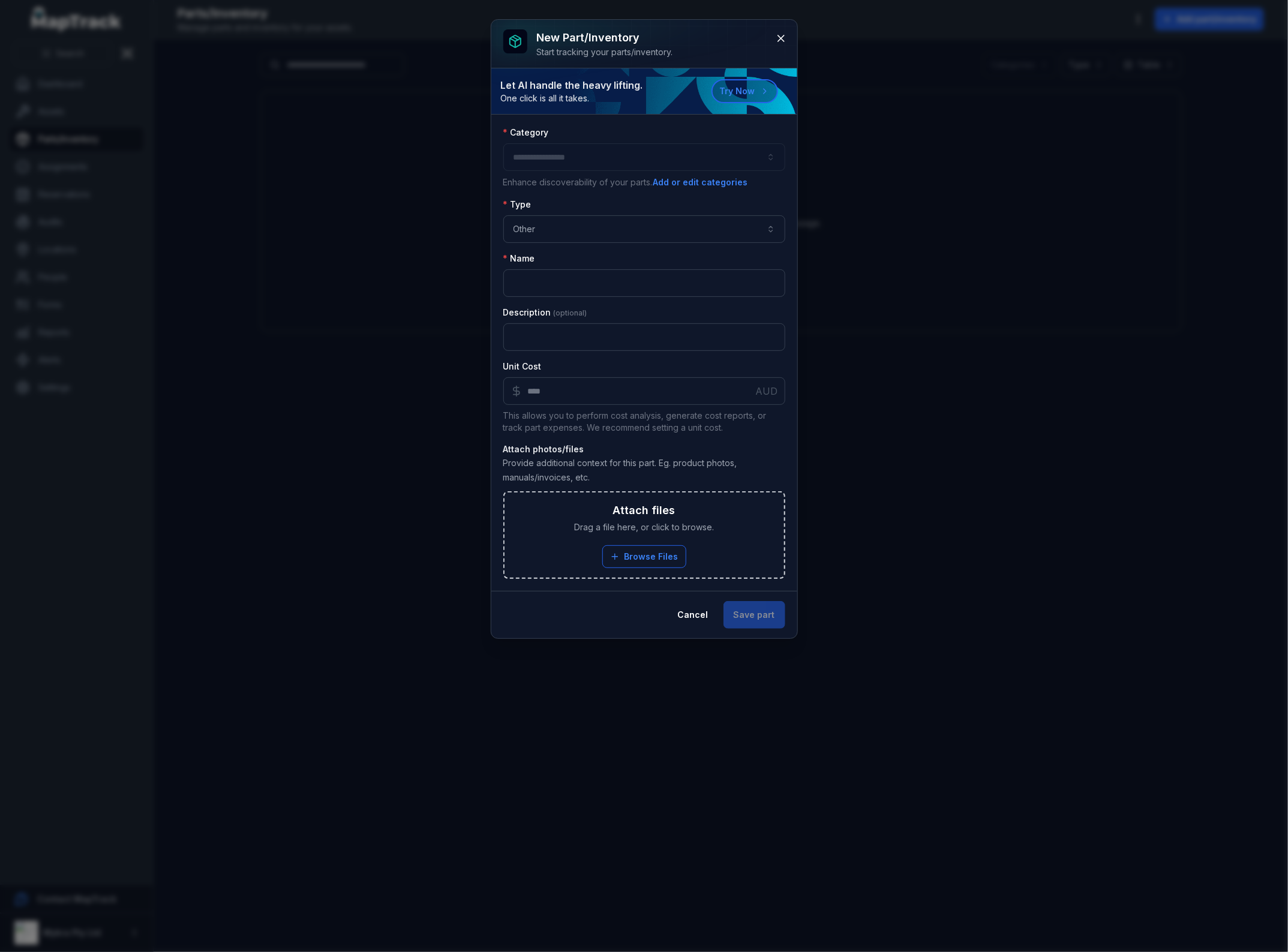
click at [532, 165] on div at bounding box center [644, 156] width 282 height 27
click at [544, 157] on div at bounding box center [644, 156] width 282 height 27
click at [785, 41] on icon at bounding box center [780, 38] width 12 height 12
